Goal: Task Accomplishment & Management: Manage account settings

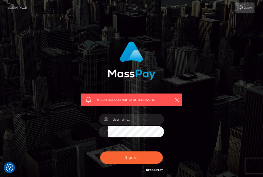
click at [129, 120] on input "text" at bounding box center [136, 119] width 56 height 11
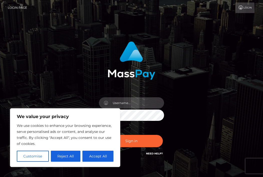
type input "[EMAIL_ADDRESS][DOMAIN_NAME]"
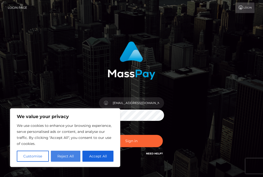
click at [69, 156] on button "Reject All" at bounding box center [66, 155] width 30 height 11
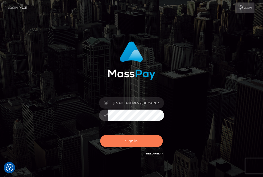
click at [138, 136] on button "Sign in" at bounding box center [131, 141] width 63 height 12
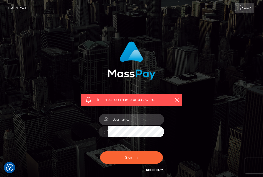
type input "[EMAIL_ADDRESS][DOMAIN_NAME]"
click at [178, 131] on div "Incorrect username or password. tribeofmaeve@gmail.com" at bounding box center [131, 107] width 109 height 139
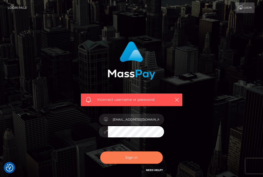
click at [146, 156] on button "Sign in" at bounding box center [131, 157] width 63 height 12
